Goal: Information Seeking & Learning: Learn about a topic

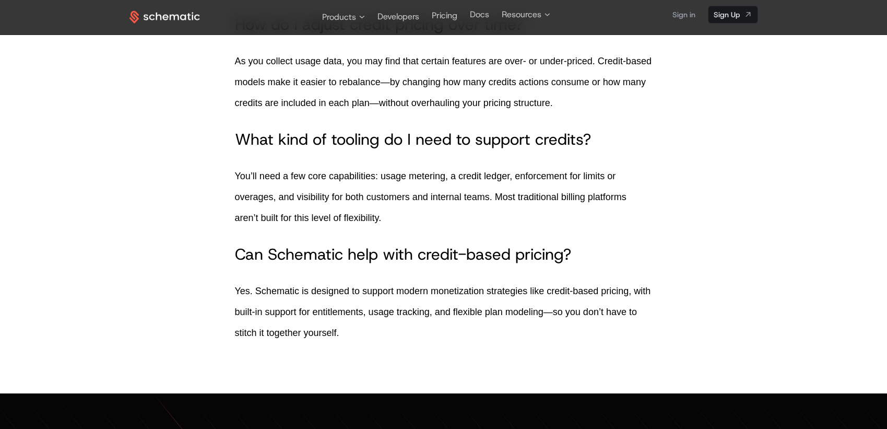
scroll to position [5255, 0]
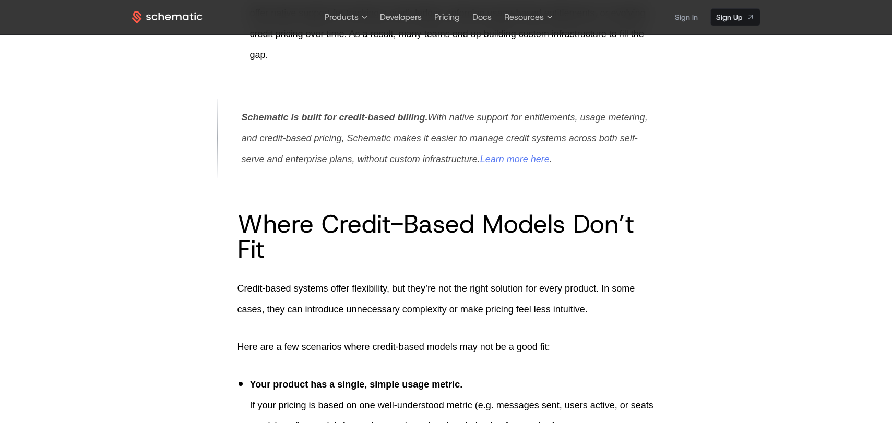
scroll to position [3800, 0]
click at [505, 165] on link "Learn more here" at bounding box center [514, 160] width 69 height 10
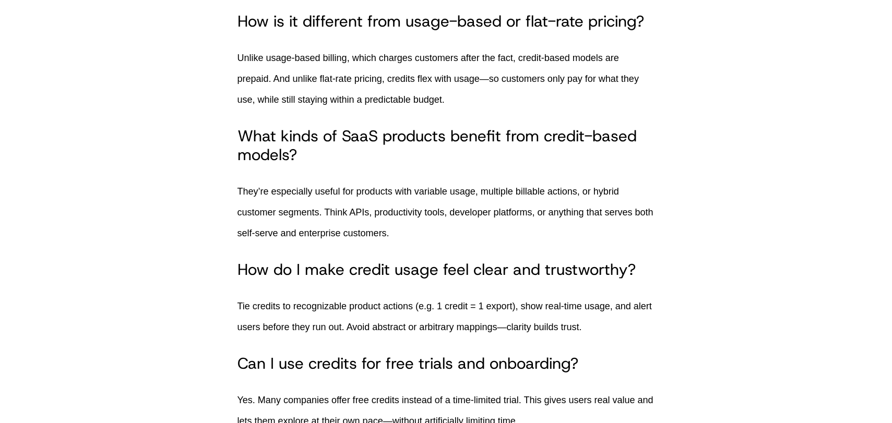
scroll to position [4772, 0]
